Goal: Transaction & Acquisition: Purchase product/service

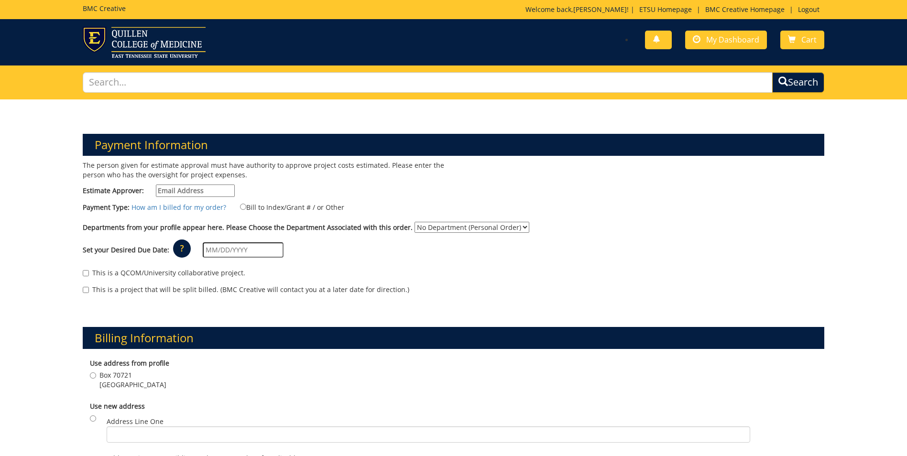
click at [184, 190] on input "Estimate Approver:" at bounding box center [195, 190] width 79 height 12
type input "williasd@etsu.edu"
type input "08/13/2025"
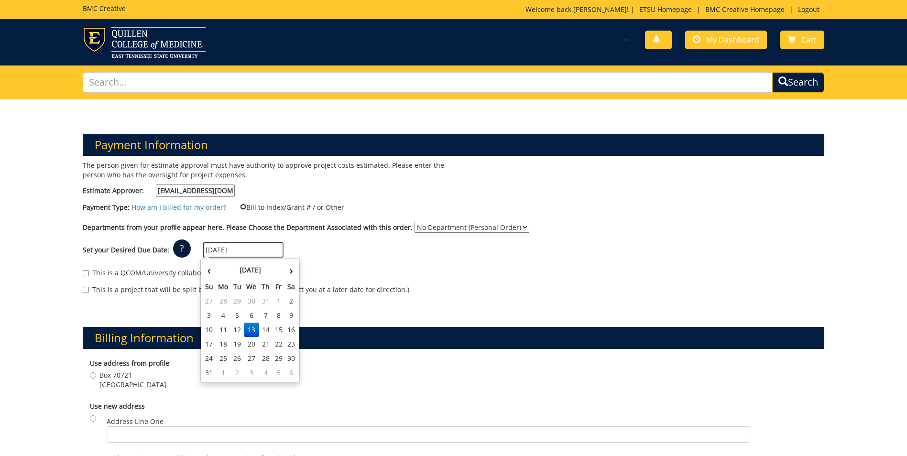
click at [240, 207] on input "Bill to Index/Grant # / or Other" at bounding box center [243, 207] width 6 height 6
radio input "true"
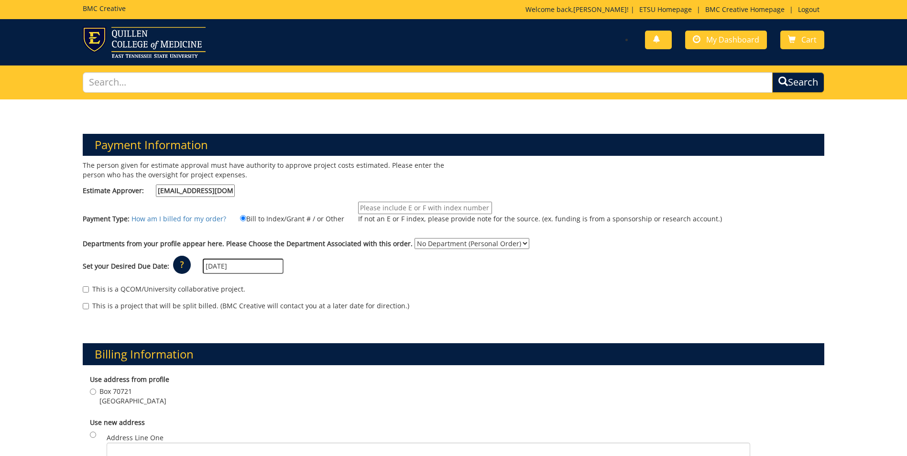
click at [364, 206] on input "If not an E or F index, please provide note for the source. (ex. funding is fro…" at bounding box center [425, 208] width 134 height 12
type input "E62000"
click at [514, 244] on select "No Department (Personal Order) University Advancement Advancement (ADV)" at bounding box center [471, 243] width 115 height 11
select select "187"
click at [414, 238] on select "No Department (Personal Order) University Advancement Advancement (ADV)" at bounding box center [471, 243] width 115 height 11
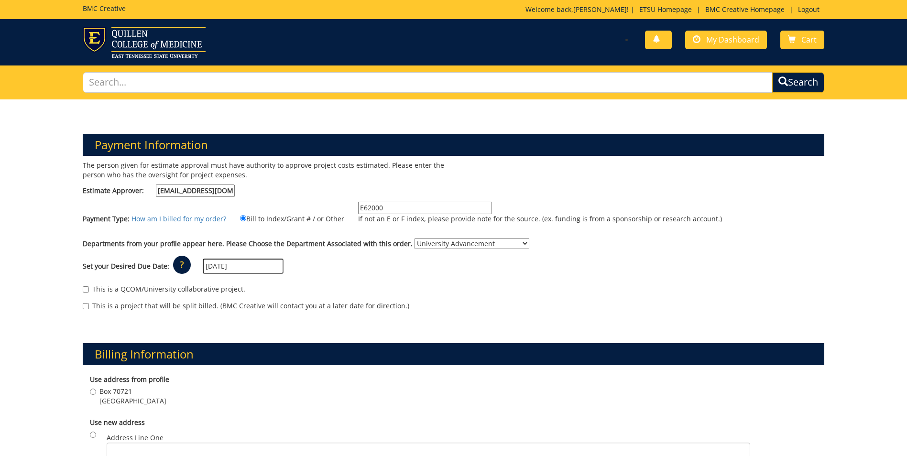
click at [245, 265] on input "08/13/2025" at bounding box center [243, 266] width 81 height 15
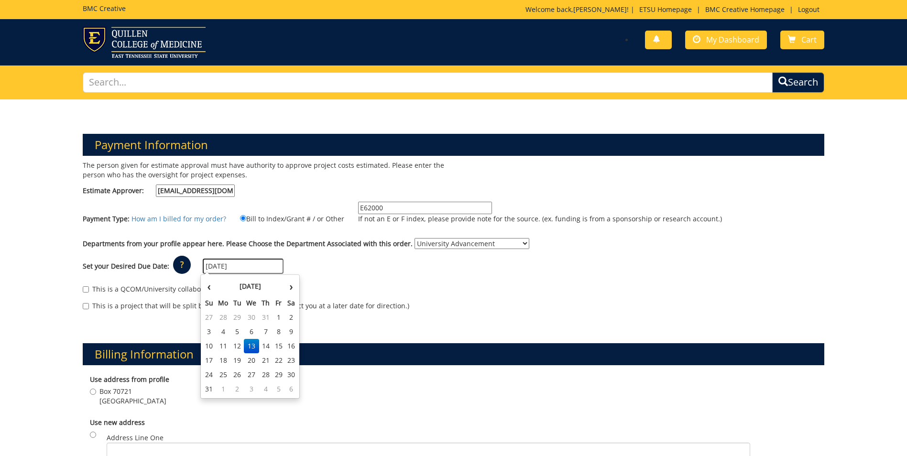
click at [253, 372] on td "27" at bounding box center [251, 375] width 15 height 14
click at [239, 267] on input "08/27/2025" at bounding box center [243, 266] width 81 height 15
click at [292, 289] on th "›" at bounding box center [291, 286] width 12 height 19
click at [238, 333] on td "9" at bounding box center [237, 332] width 13 height 14
type input "[DATE]"
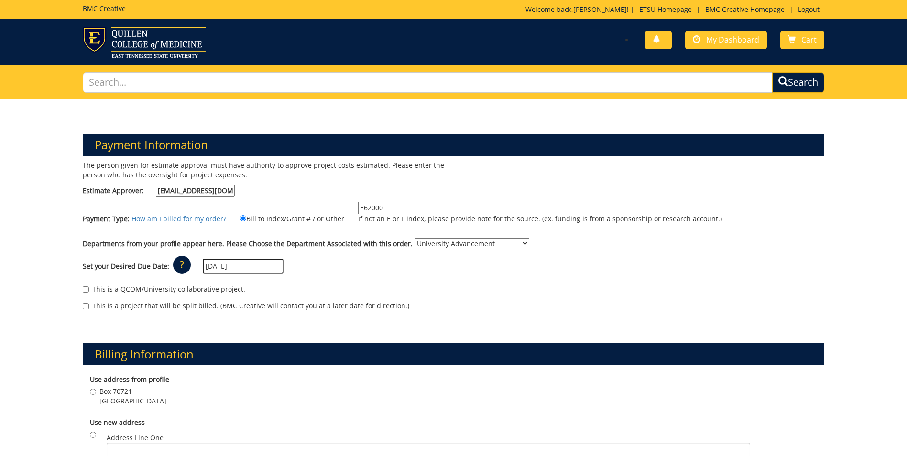
click at [306, 276] on div "Set your Desired Due Date: ? × How long will my project take to finish? : Pleas…" at bounding box center [454, 266] width 756 height 26
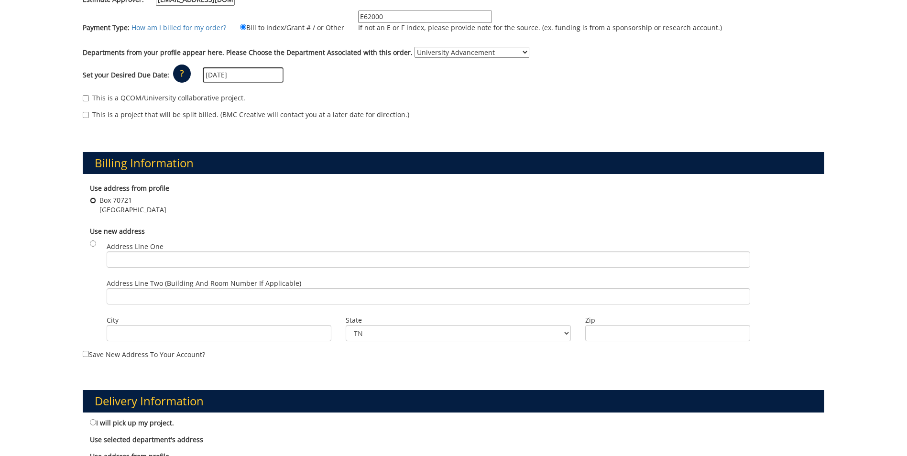
click at [93, 200] on input "Box 70721 Johnson City , TN 37614" at bounding box center [93, 200] width 6 height 6
radio input "true"
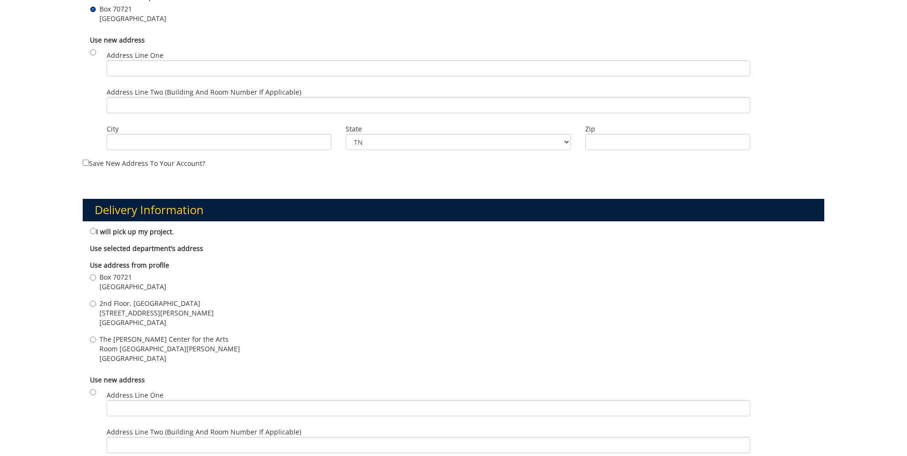
scroll to position [430, 0]
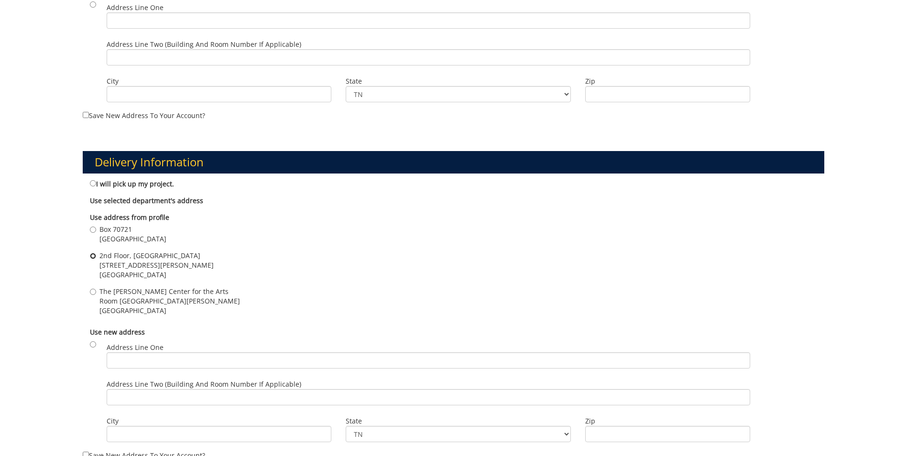
click at [93, 258] on input "2nd Floor, The Mill Building 602 Sevier Street Johnson City , TN 37604" at bounding box center [93, 256] width 6 height 6
radio input "true"
click at [297, 248] on div "Use address from profile Box 70721 Johnson City , TN 37614 2nd Floor, The Mill …" at bounding box center [453, 265] width 741 height 115
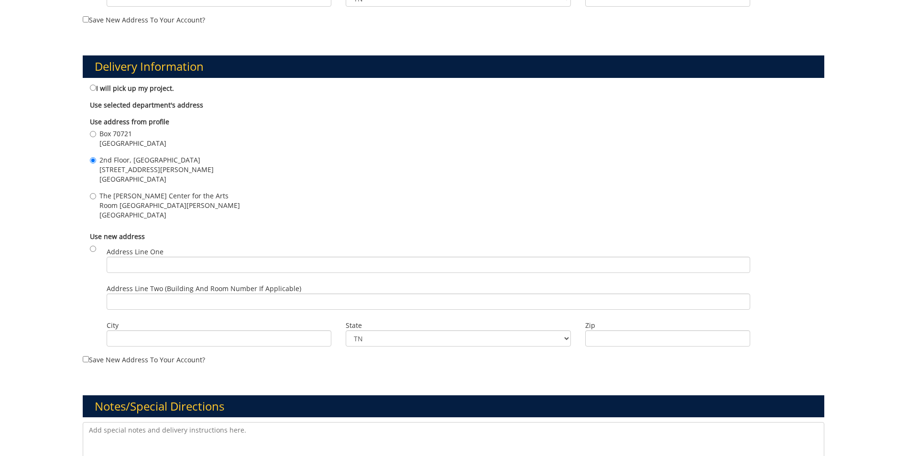
scroll to position [621, 0]
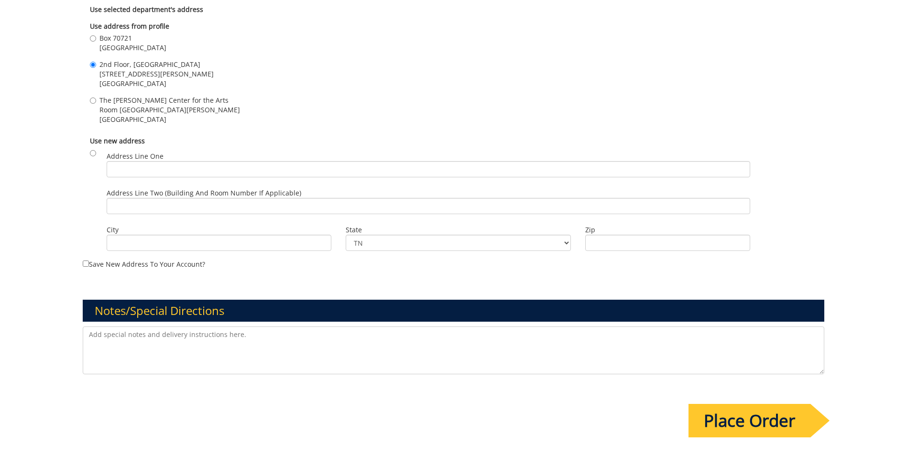
click at [89, 337] on textarea at bounding box center [453, 350] width 741 height 48
type textarea "I would like this order to be like the single panel note cards that other areas…"
click at [728, 415] on input "Place Order" at bounding box center [749, 420] width 122 height 33
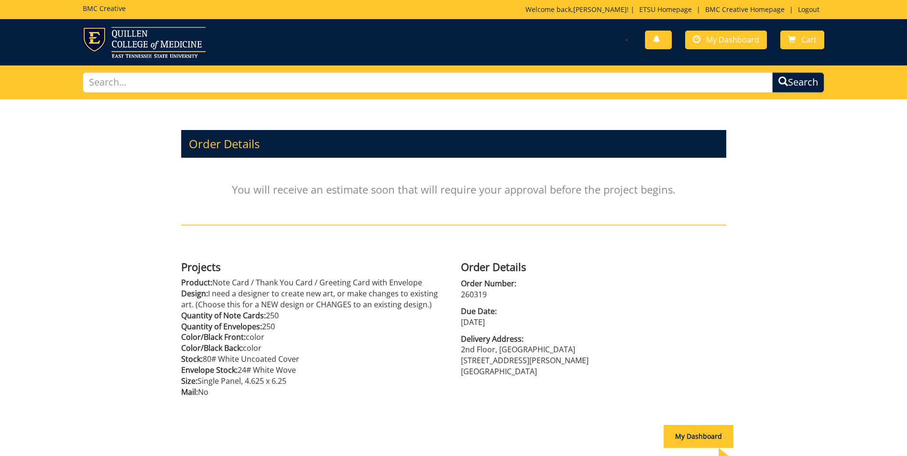
scroll to position [85, 0]
